Goal: Task Accomplishment & Management: Manage account settings

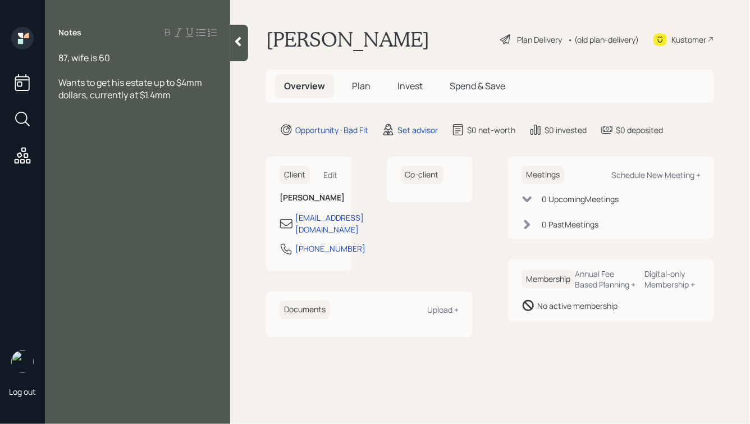
click at [183, 100] on div "Wants to get his estate up to $4mm dollars, currently at $1.4mm" at bounding box center [137, 88] width 158 height 25
click at [97, 134] on div "Bitcoin:" at bounding box center [137, 132] width 158 height 12
click at [79, 149] on div at bounding box center [137, 144] width 158 height 12
click at [148, 63] on div "87, wife is 60" at bounding box center [137, 58] width 158 height 12
click at [140, 132] on div "Bitcoin:" at bounding box center [137, 132] width 158 height 12
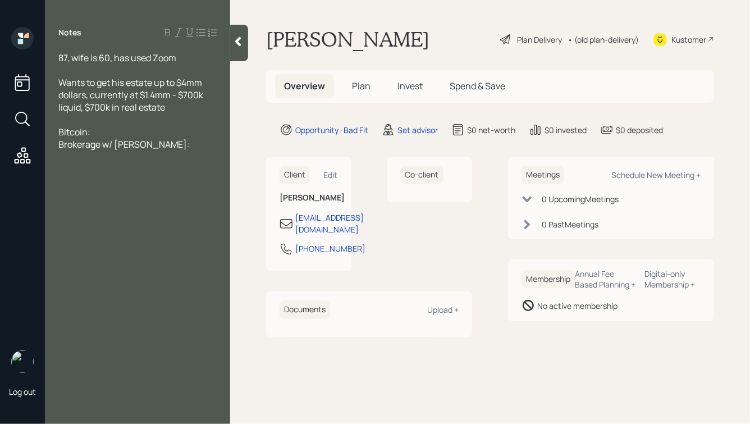
click at [160, 145] on div "Brokerage w/ [PERSON_NAME]:" at bounding box center [137, 144] width 158 height 12
click at [147, 74] on div at bounding box center [137, 70] width 158 height 12
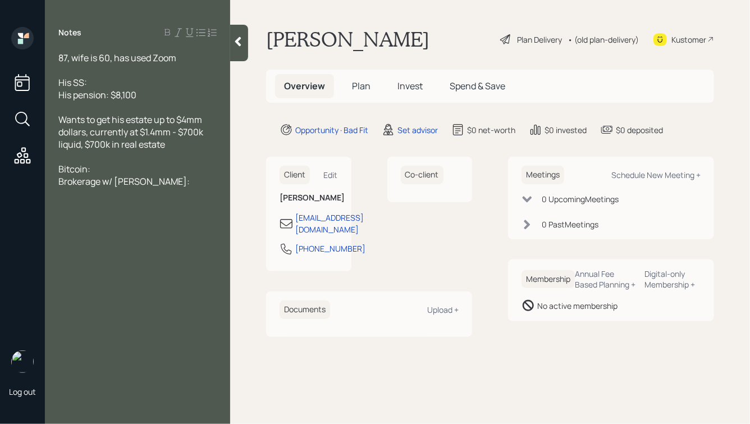
click at [128, 97] on span "His pension: $8,100" at bounding box center [97, 95] width 78 height 12
click at [155, 93] on div "His pension: $8,800" at bounding box center [137, 95] width 158 height 12
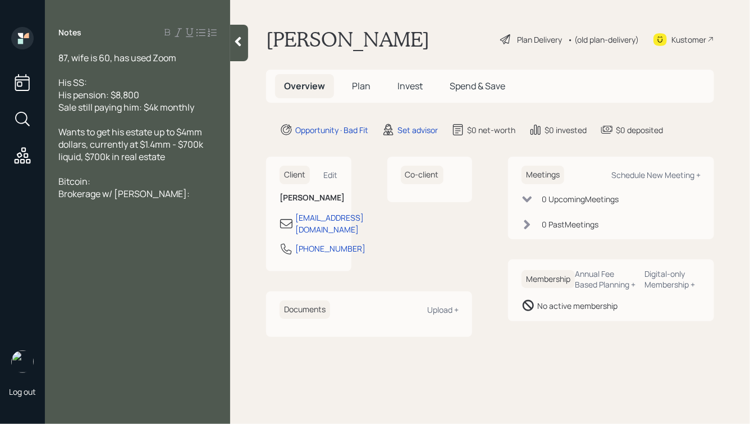
drag, startPoint x: 92, startPoint y: 81, endPoint x: 63, endPoint y: 81, distance: 29.2
click at [63, 81] on div "His SS:" at bounding box center [137, 82] width 158 height 12
click at [202, 107] on div "Sale still paying him: $4k monthly" at bounding box center [137, 107] width 158 height 12
click at [159, 94] on div "His pension: $8,800" at bounding box center [137, 95] width 158 height 12
click at [164, 193] on div "Brokerage w/ [PERSON_NAME]:" at bounding box center [137, 194] width 158 height 12
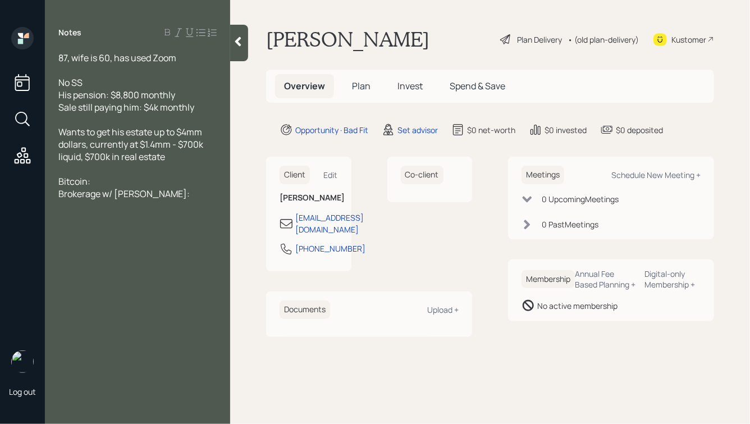
click at [203, 110] on div "Sale still paying him: $4k monthly" at bounding box center [137, 107] width 158 height 12
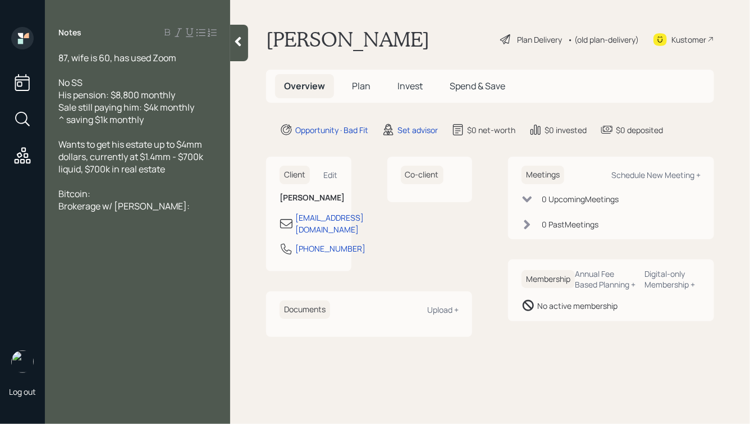
drag, startPoint x: 110, startPoint y: 197, endPoint x: 45, endPoint y: 167, distance: 71.1
click at [45, 167] on div "87, wife is 60, has used Zoom No SS His pension: $8,800 monthly Sale still payi…" at bounding box center [137, 144] width 185 height 185
click at [120, 186] on div at bounding box center [137, 181] width 158 height 12
click at [100, 195] on div "Bitcoin:" at bounding box center [137, 194] width 158 height 12
click at [117, 205] on div "Gold: $58k" at bounding box center [137, 206] width 158 height 12
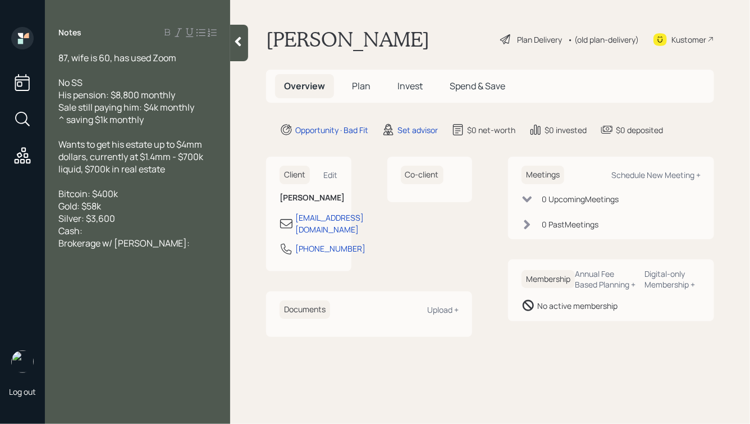
click at [111, 233] on div "Cash:" at bounding box center [137, 231] width 158 height 12
drag, startPoint x: 101, startPoint y: 234, endPoint x: 43, endPoint y: 234, distance: 57.3
click at [43, 234] on div "Log out Notes 87, wife is 60, has used Zoom No SS His pension: $8,800 monthly S…" at bounding box center [375, 212] width 750 height 424
drag, startPoint x: 131, startPoint y: 197, endPoint x: 60, endPoint y: 193, distance: 72.0
click at [60, 193] on div "Bitcoin: $400k" at bounding box center [137, 194] width 158 height 12
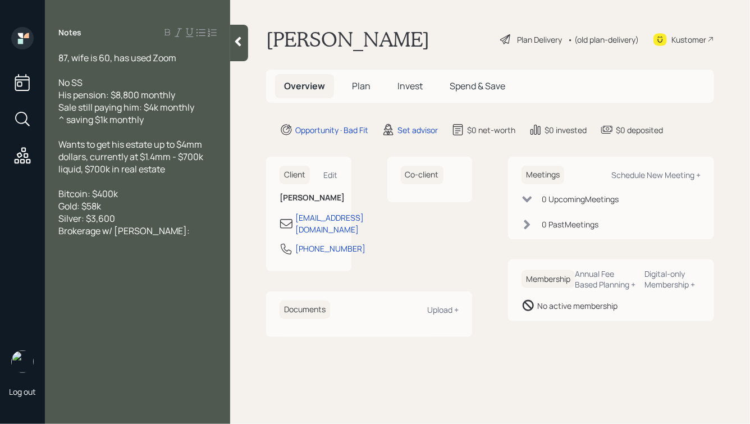
click at [125, 202] on div "Gold: $58k" at bounding box center [137, 206] width 158 height 12
drag, startPoint x: 112, startPoint y: 207, endPoint x: 54, endPoint y: 207, distance: 57.9
click at [54, 207] on div "87, wife is 60, has used Zoom No SS His pension: $8,800 monthly Sale still payi…" at bounding box center [137, 157] width 185 height 210
click at [132, 218] on div "Silver: $3,600" at bounding box center [137, 218] width 158 height 12
drag, startPoint x: 118, startPoint y: 220, endPoint x: 95, endPoint y: 220, distance: 22.5
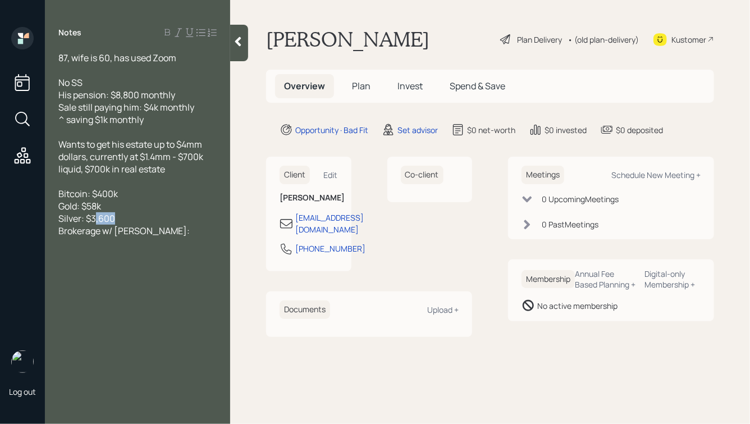
click at [95, 220] on div "Silver: $3,600" at bounding box center [137, 218] width 158 height 12
drag, startPoint x: 109, startPoint y: 206, endPoint x: 87, endPoint y: 209, distance: 22.6
click at [87, 209] on div "Gold: $58k" at bounding box center [137, 206] width 158 height 12
click at [102, 218] on div "Silver: $3" at bounding box center [137, 218] width 158 height 12
click at [81, 222] on span "Silver: $" at bounding box center [74, 218] width 33 height 12
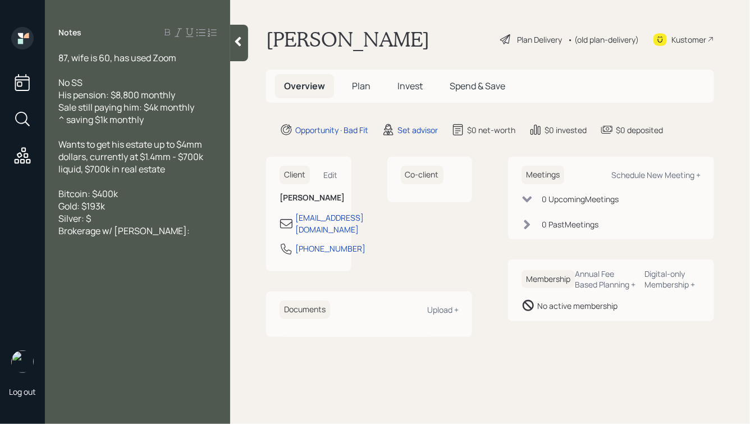
click at [104, 221] on div "Silver: $" at bounding box center [137, 218] width 158 height 12
drag, startPoint x: 165, startPoint y: 234, endPoint x: 53, endPoint y: 234, distance: 111.8
click at [53, 234] on div "87, wife is 60, has used Zoom No SS His pension: $8,800 monthly Sale still payi…" at bounding box center [137, 157] width 185 height 210
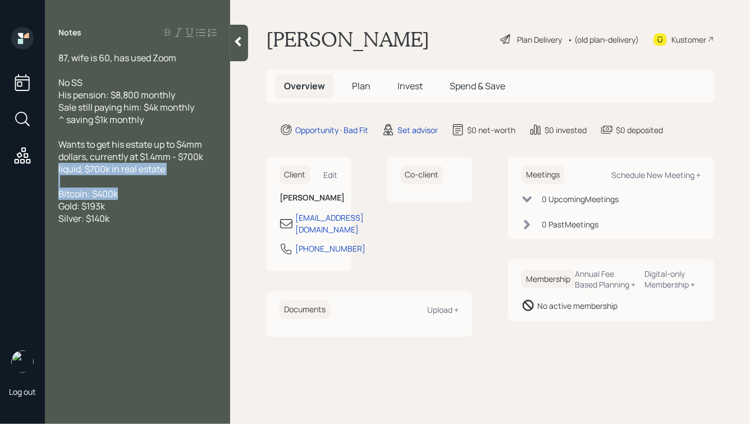
drag, startPoint x: 119, startPoint y: 194, endPoint x: 57, endPoint y: 167, distance: 67.6
click at [57, 167] on div "87, wife is 60, has used Zoom No SS His pension: $8,800 monthly Sale still payi…" at bounding box center [137, 157] width 185 height 210
click at [112, 197] on span "Bitcoin: $400k" at bounding box center [88, 194] width 60 height 12
click at [130, 194] on div "Bitcoin: $400k" at bounding box center [137, 194] width 158 height 12
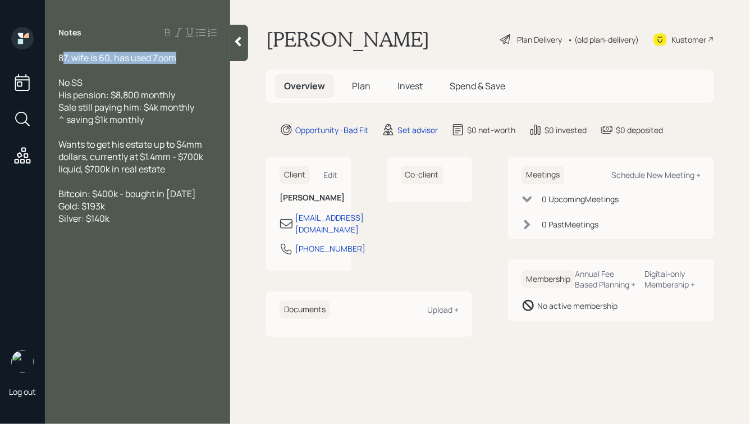
drag, startPoint x: 184, startPoint y: 60, endPoint x: 64, endPoint y: 54, distance: 120.4
click at [64, 54] on div "87, wife is 60, has used Zoom" at bounding box center [137, 58] width 158 height 12
click at [64, 54] on span "87, wife is 60, has used Zoom" at bounding box center [117, 58] width 118 height 12
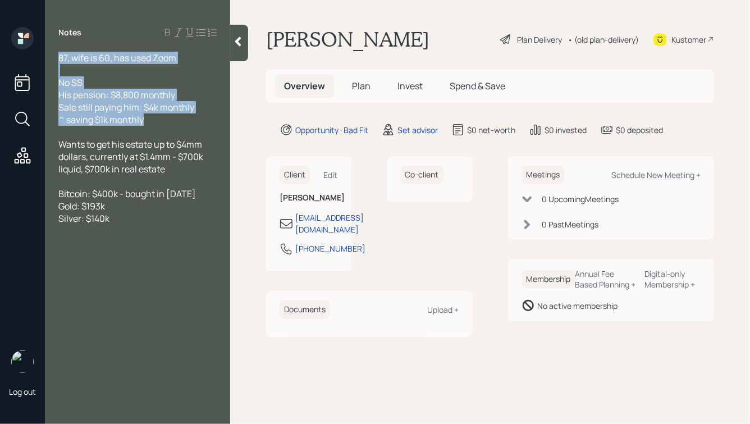
drag, startPoint x: 60, startPoint y: 56, endPoint x: 179, endPoint y: 136, distance: 143.3
click at [182, 137] on div "87, wife is 60, has used Zoom No SS His pension: $8,800 monthly Sale still payi…" at bounding box center [137, 157] width 158 height 210
click at [143, 121] on span "^ saving $1k monthly" at bounding box center [100, 119] width 85 height 12
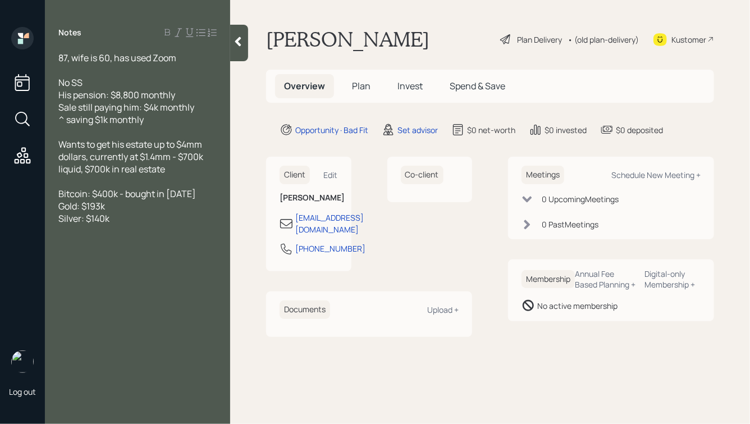
click at [115, 224] on div "Silver: $140k" at bounding box center [137, 218] width 158 height 12
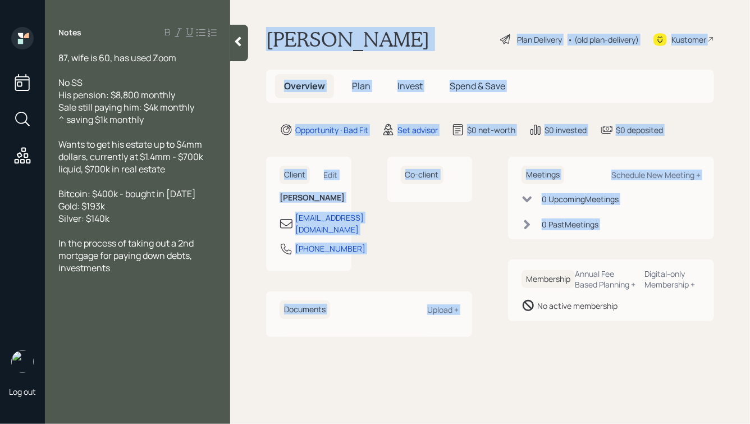
drag, startPoint x: 267, startPoint y: 35, endPoint x: 527, endPoint y: 280, distance: 357.2
click at [527, 280] on main "[PERSON_NAME] Plan Delivery • (old plan-delivery) Kustomer Overview Plan Invest…" at bounding box center [490, 212] width 520 height 424
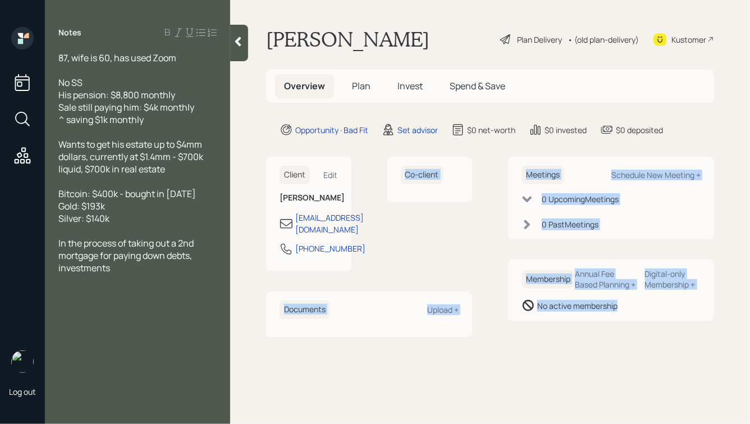
drag, startPoint x: 620, startPoint y: 341, endPoint x: 397, endPoint y: 124, distance: 311.4
click at [397, 124] on main "[PERSON_NAME] Plan Delivery • (old plan-delivery) Kustomer Overview Plan Invest…" at bounding box center [490, 212] width 520 height 424
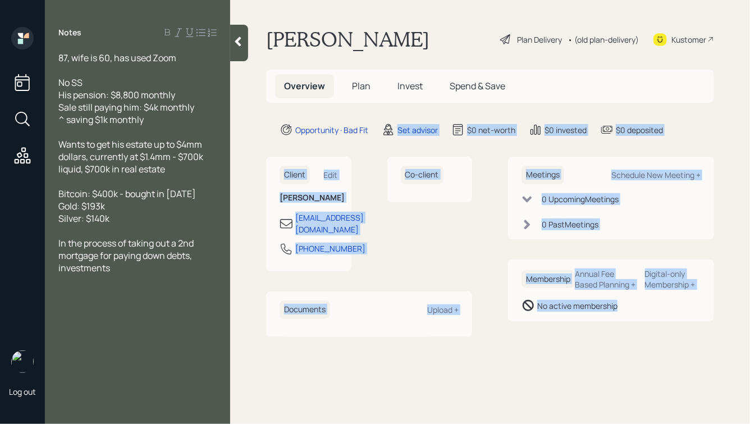
click at [451, 139] on main "[PERSON_NAME] Plan Delivery • (old plan-delivery) Kustomer Overview Plan Invest…" at bounding box center [490, 212] width 520 height 424
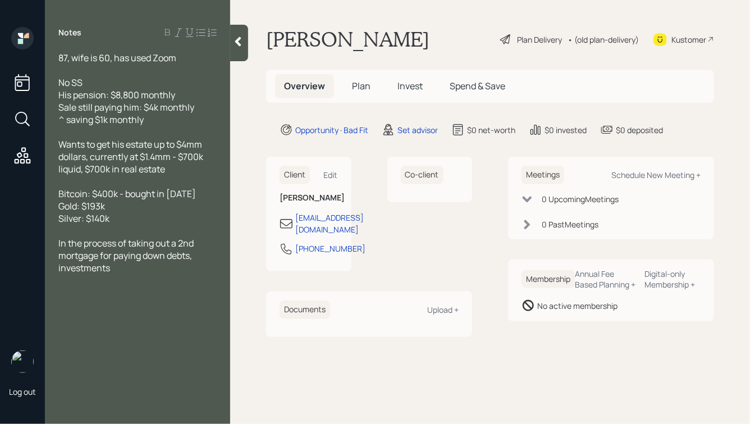
click at [238, 39] on icon at bounding box center [238, 41] width 11 height 11
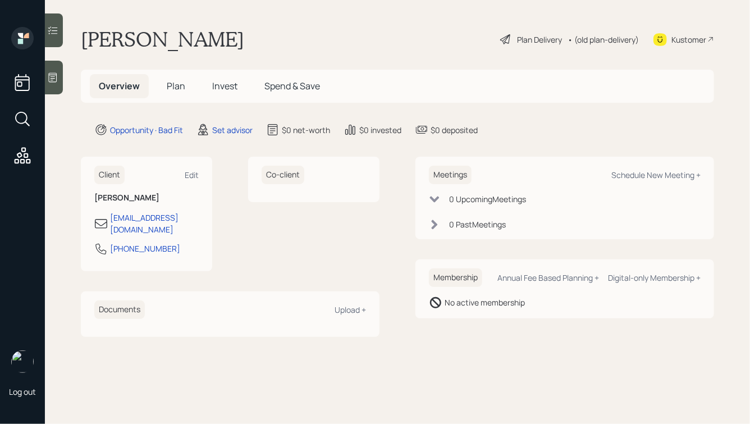
click at [52, 84] on div at bounding box center [54, 78] width 18 height 34
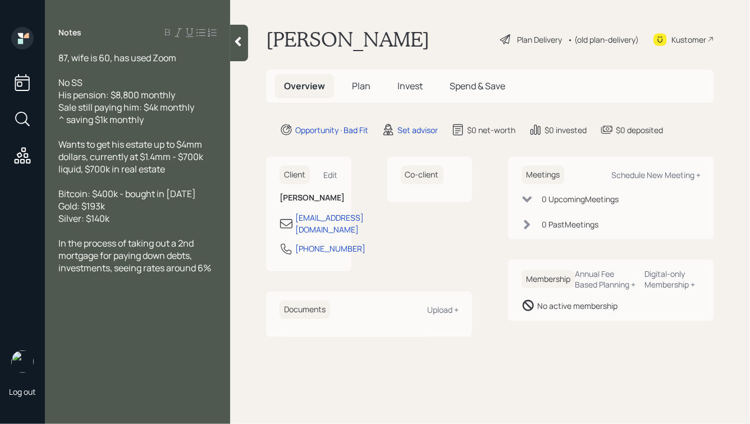
click at [238, 34] on div at bounding box center [239, 43] width 18 height 37
